Goal: Navigation & Orientation: Find specific page/section

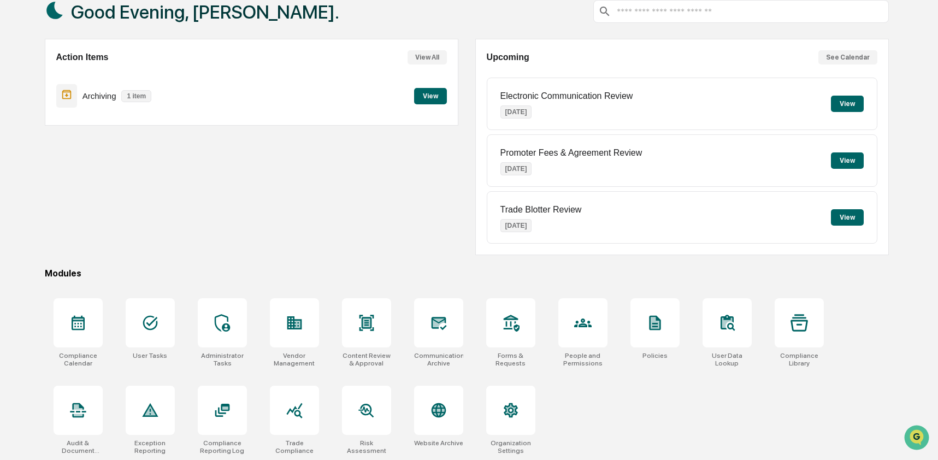
scroll to position [71, 0]
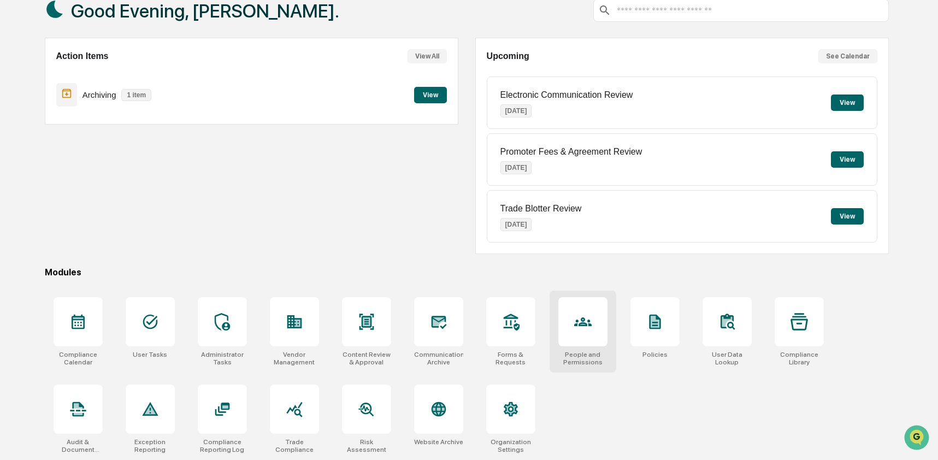
click at [583, 324] on icon at bounding box center [582, 321] width 17 height 17
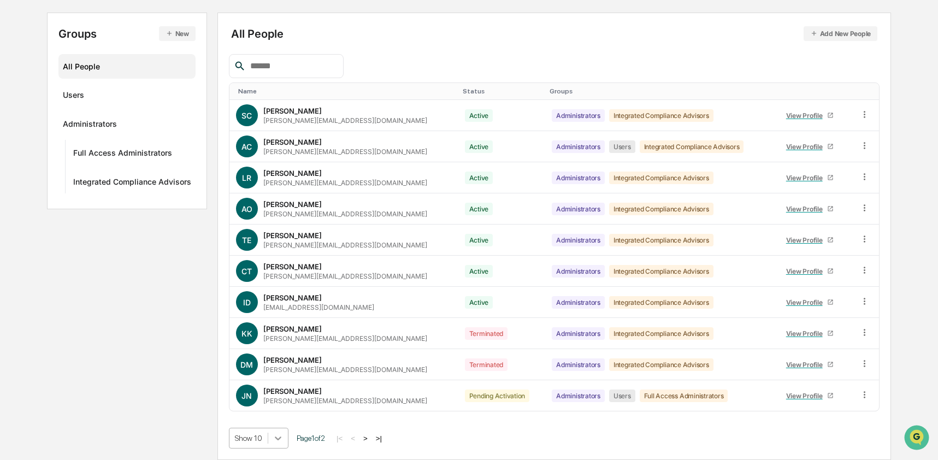
click at [280, 435] on body "Calendar Manage Tasks Reviews Approval Management Company People, Data, Setting…" at bounding box center [469, 175] width 938 height 570
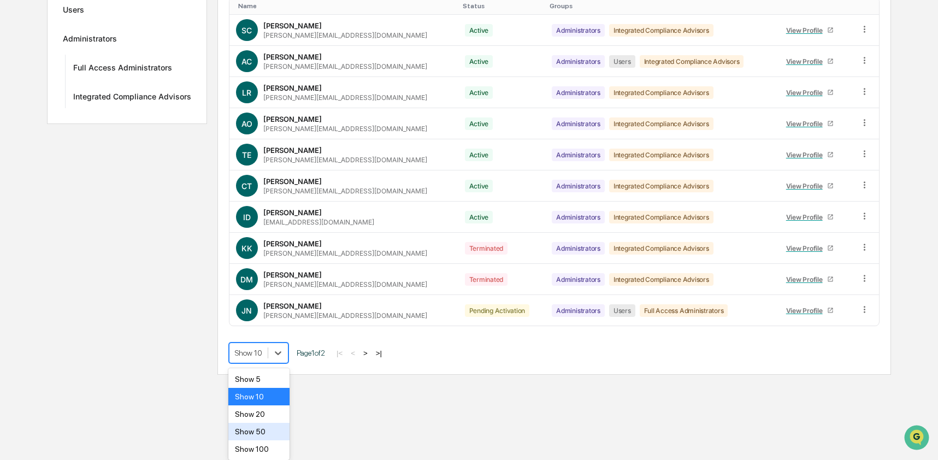
click at [277, 435] on div "Show 50" at bounding box center [259, 431] width 62 height 17
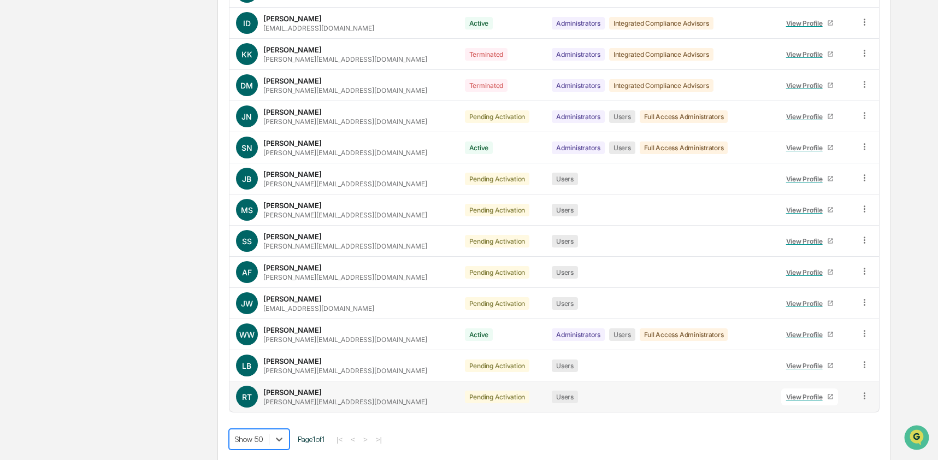
scroll to position [391, 0]
